Goal: Find specific page/section: Find specific page/section

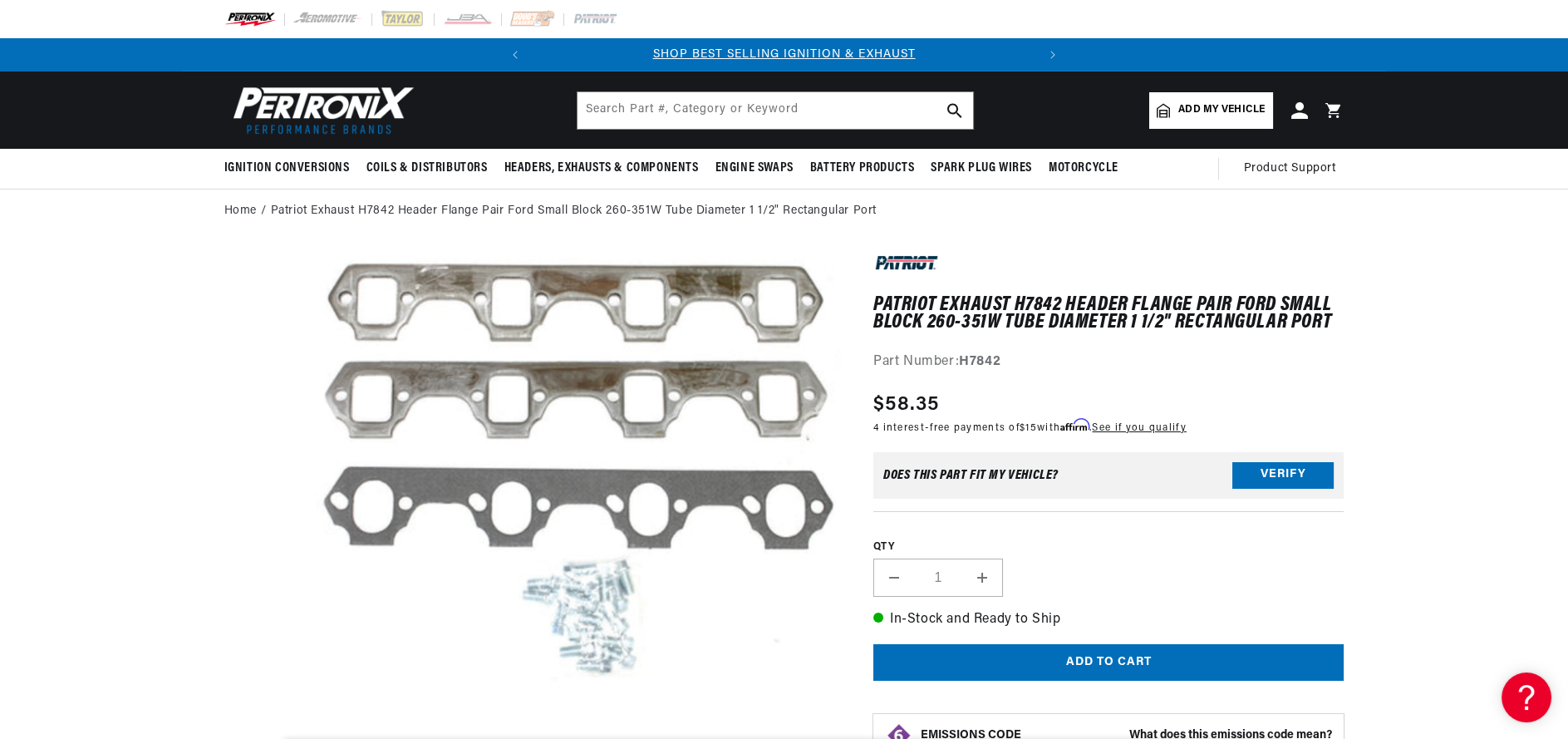
drag, startPoint x: 882, startPoint y: 212, endPoint x: 507, endPoint y: 198, distance: 375.3
copy link "Patriot Exhaust H7842 Header Flange Pair Ford Small Block 260-351W Tube Diamete…"
click at [651, 113] on input "text" at bounding box center [775, 110] width 395 height 37
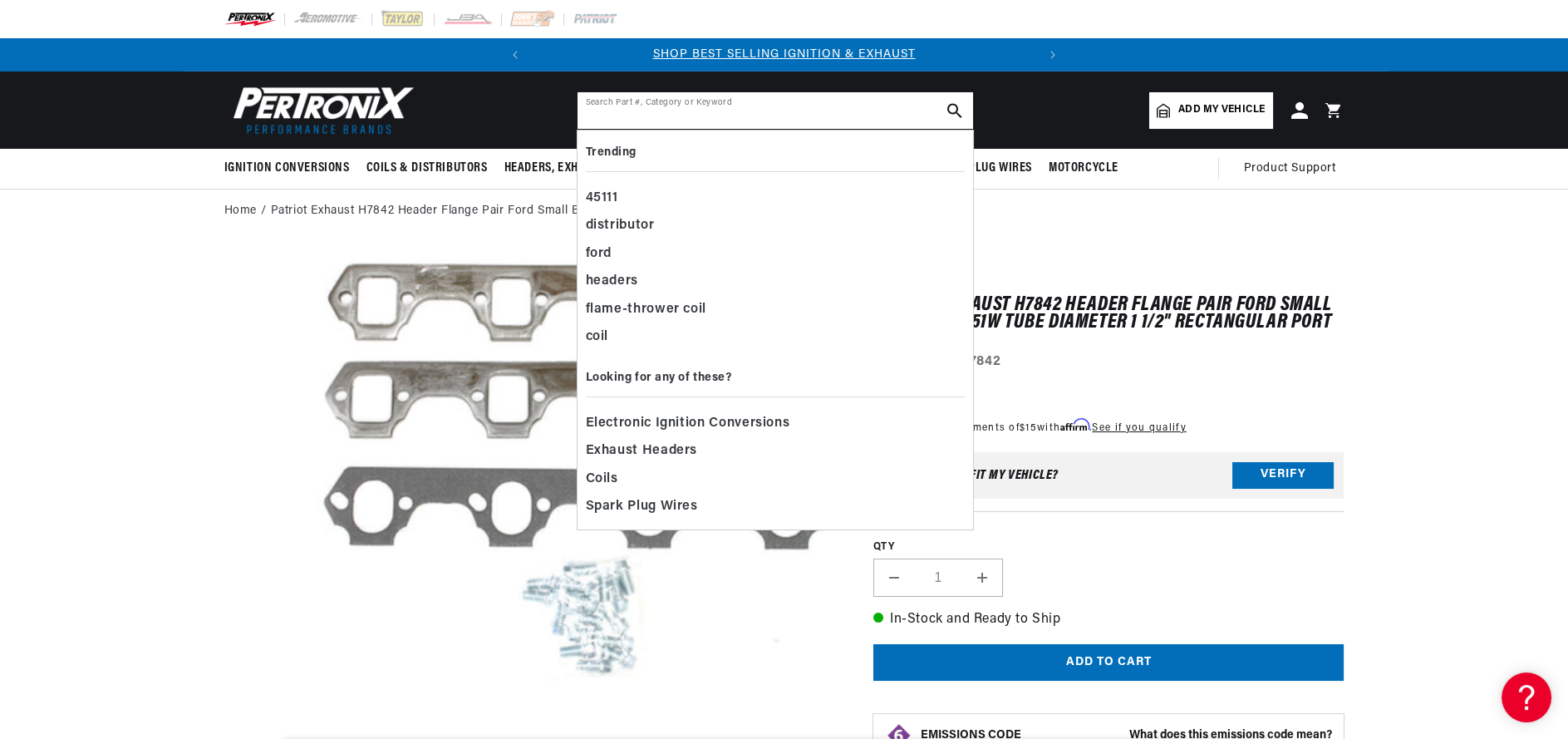
paste input "Patriot Exhaust H7842 Header Flange Pair Ford Small Block 260-351W Tube Diamete…"
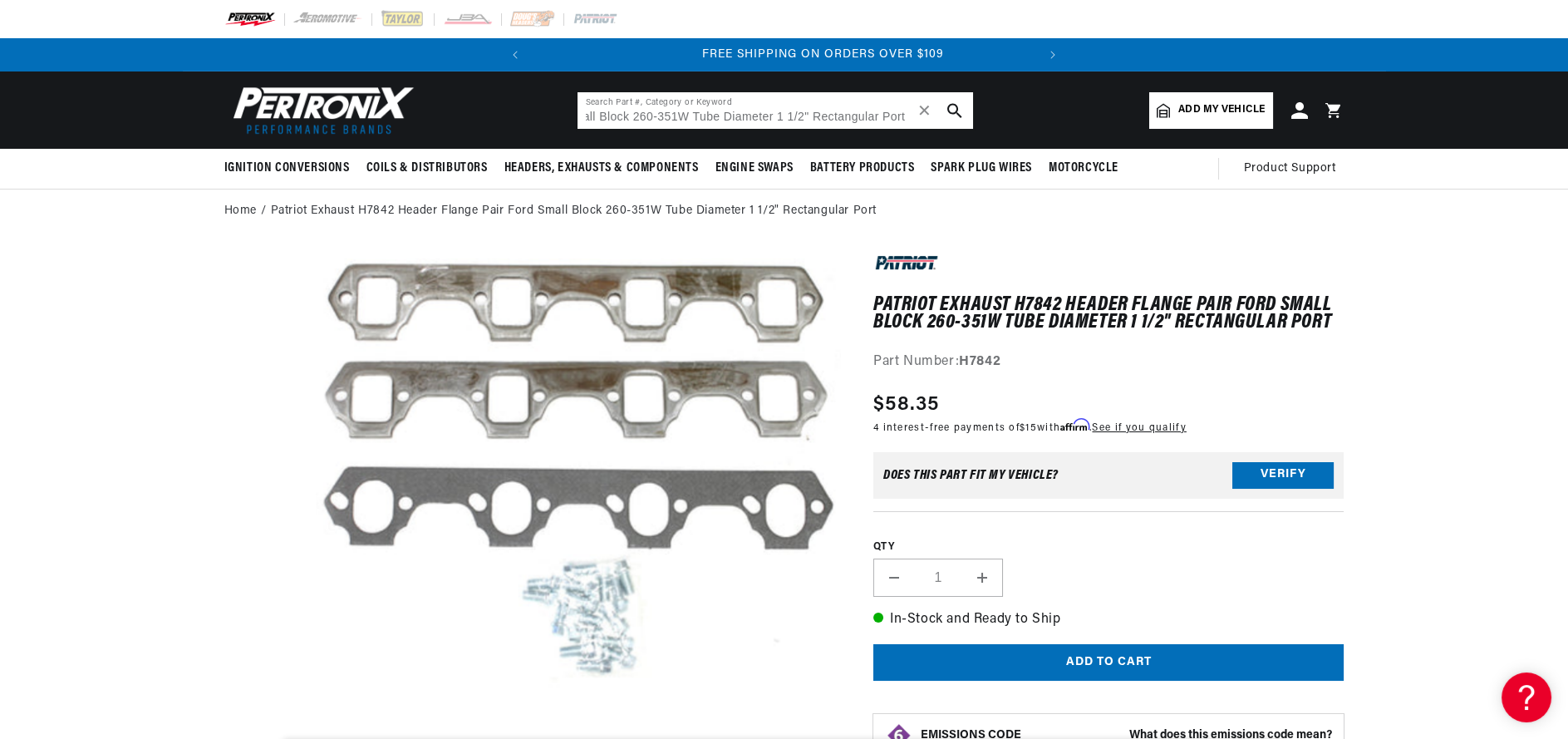
scroll to position [0, 502]
click at [804, 117] on input "Patriot Exhaust H7842 Header Flange Pair Ford Small Block 260-351W Tube Diamete…" at bounding box center [775, 110] width 395 height 37
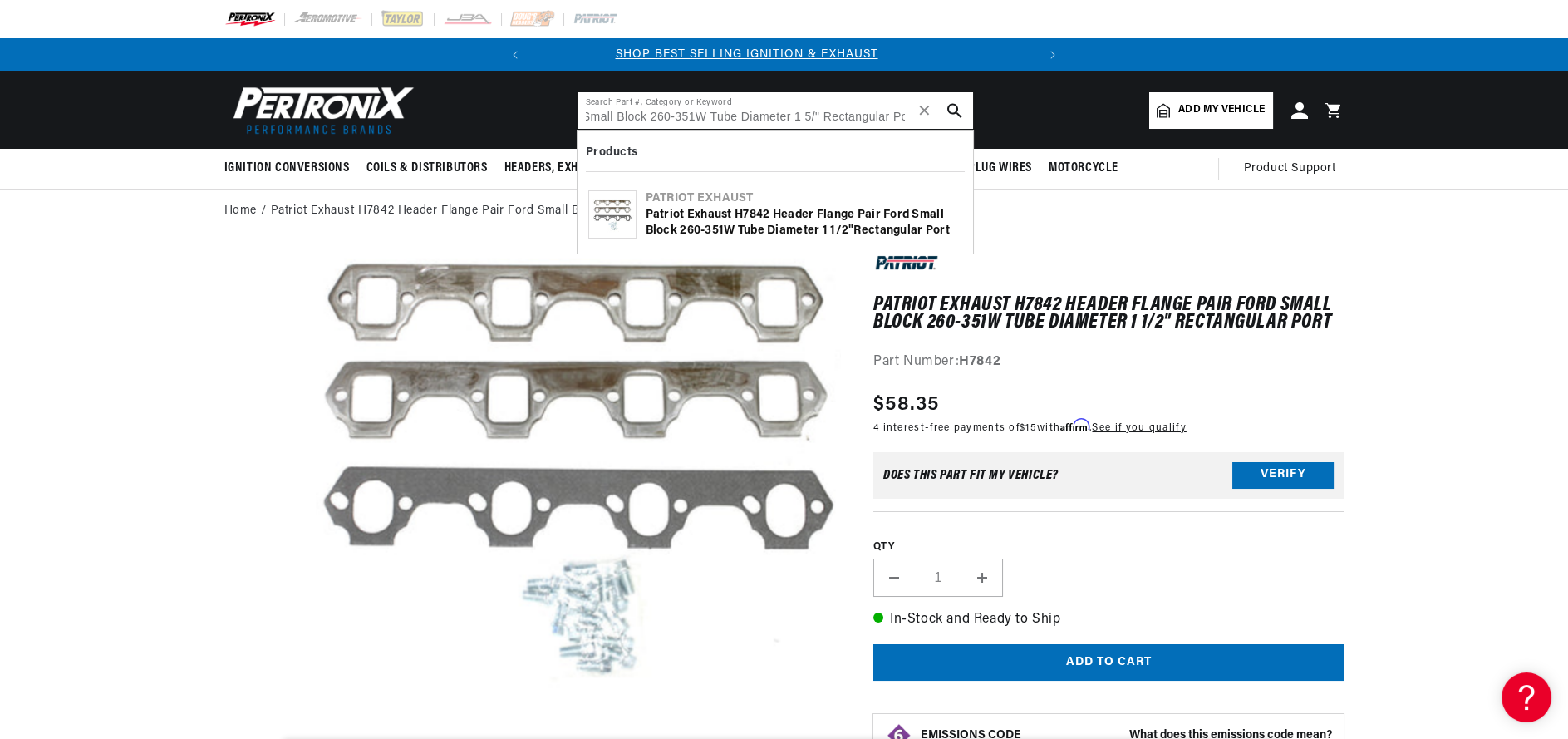
scroll to position [0, 0]
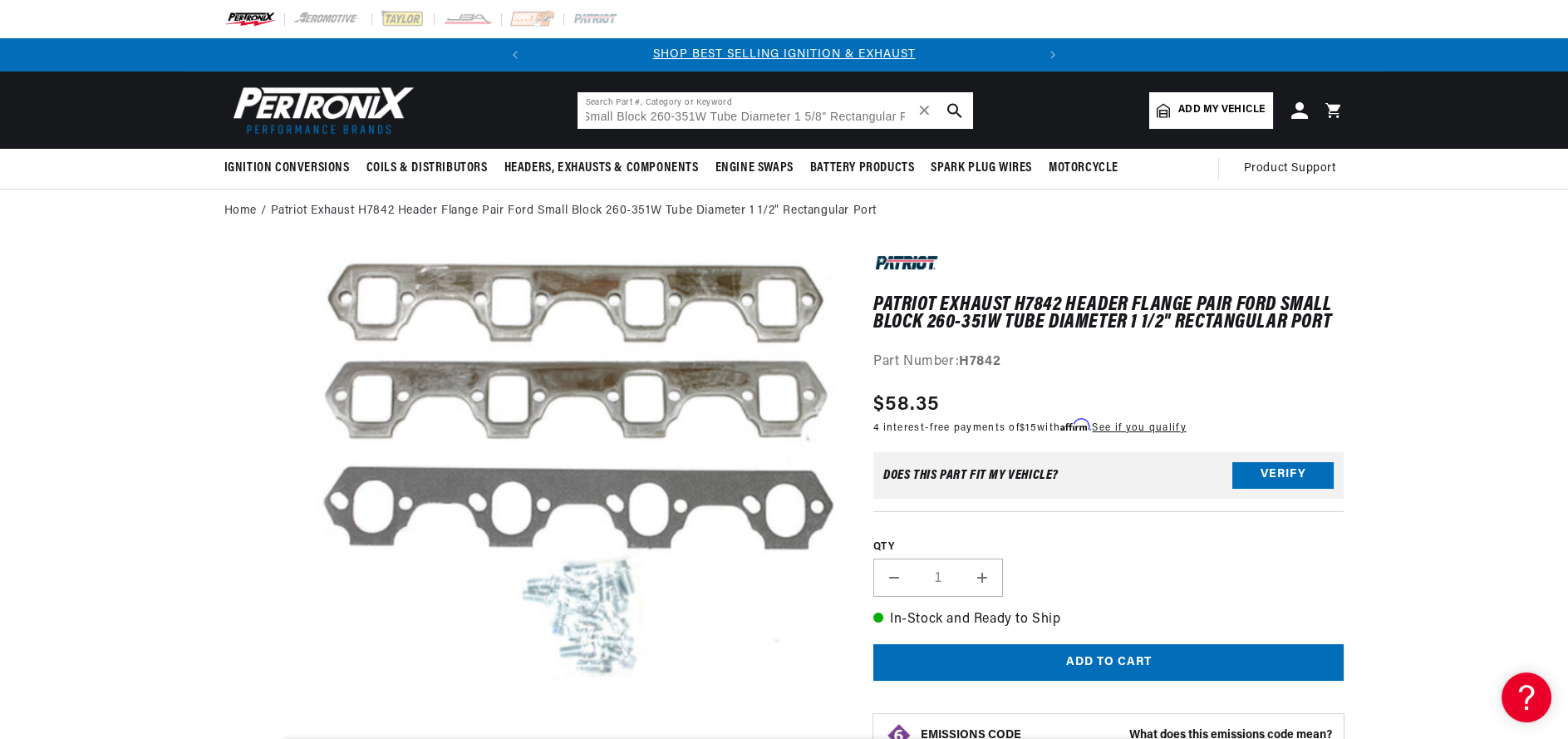
type input "Patriot Exhaust H7842 Header Flange Pair Ford Small Block 260-351W Tube Diamete…"
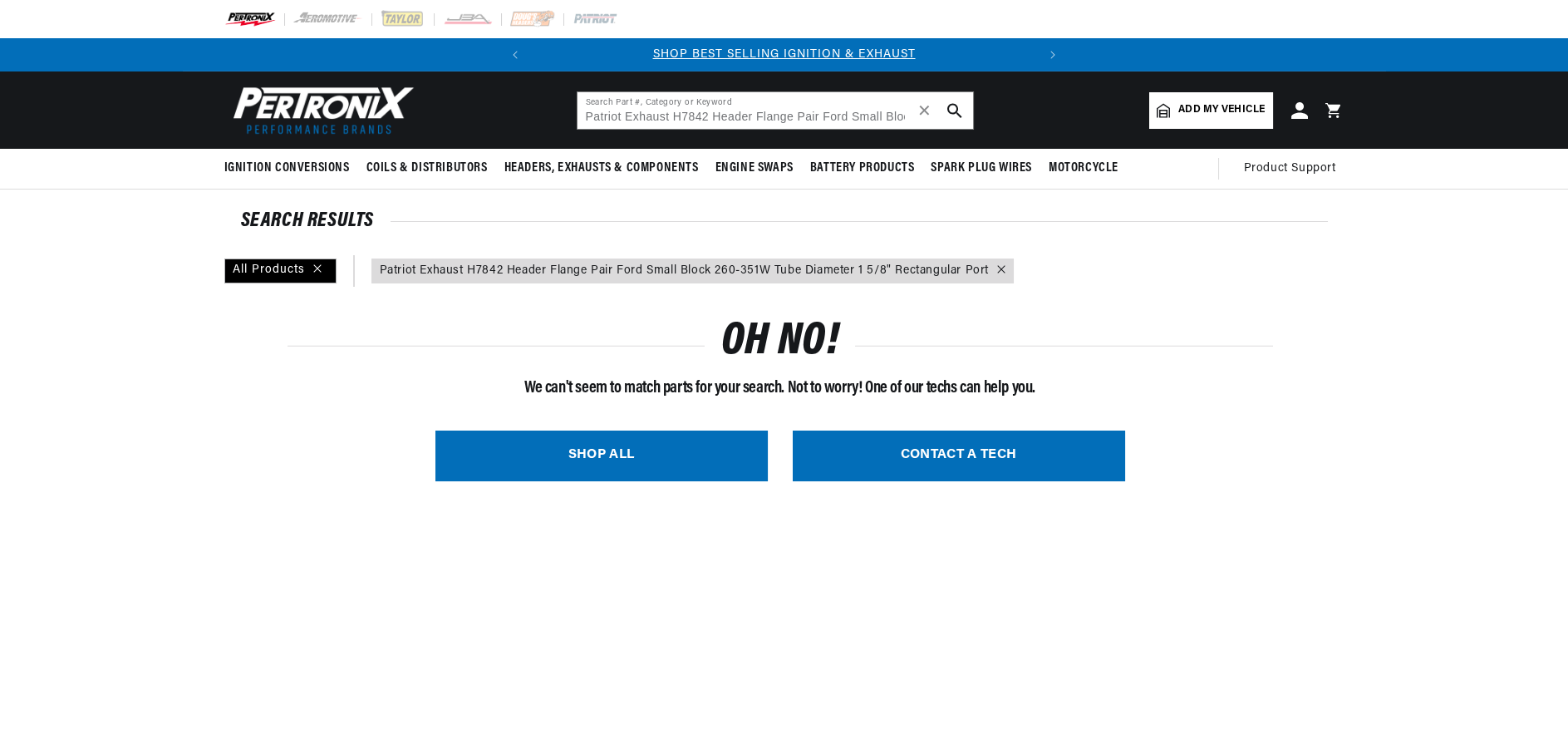
type input "Patriot Exhaust H7842 Header Flange Pair Ford Small Block 260-351W Tube Diamete…"
